Goal: Book appointment/travel/reservation

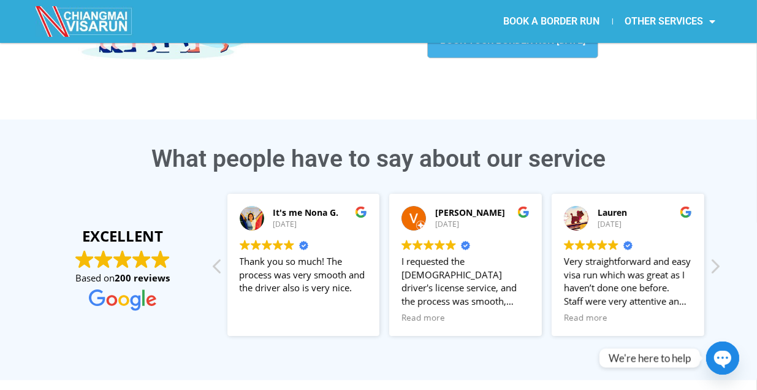
scroll to position [61, 0]
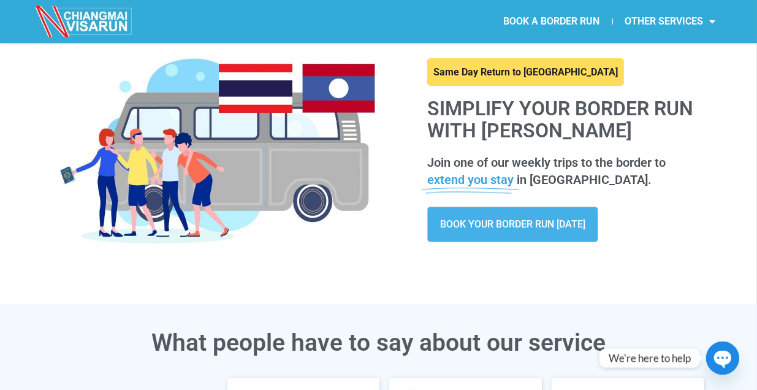
click at [568, 212] on link "BOOK YOUR BORDER RUN TODAY" at bounding box center [512, 224] width 171 height 36
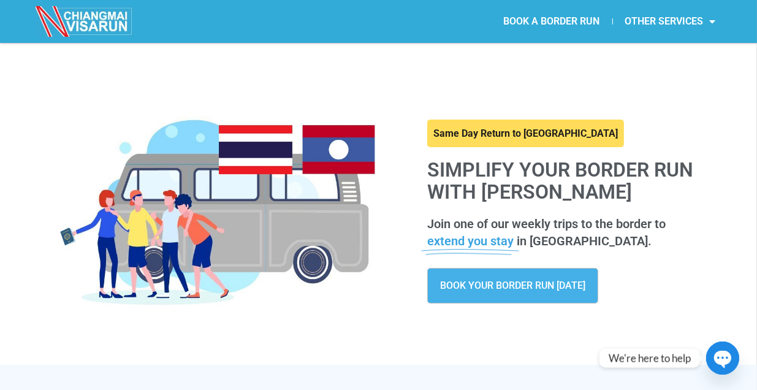
scroll to position [245, 0]
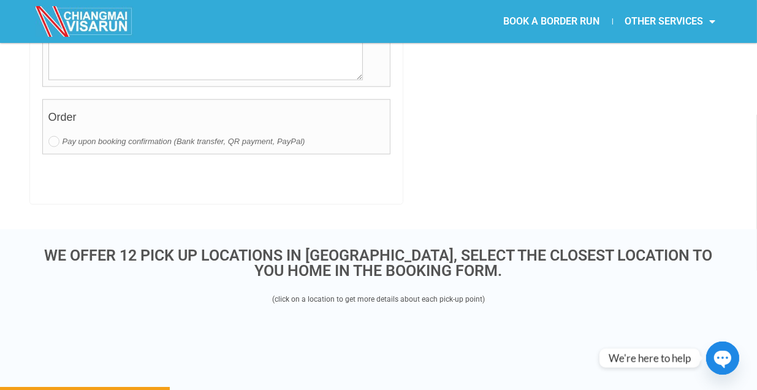
scroll to position [1593, 0]
